Goal: Task Accomplishment & Management: Use online tool/utility

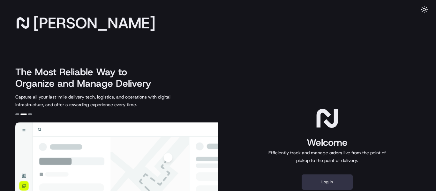
click at [321, 184] on button "Log in" at bounding box center [327, 182] width 51 height 15
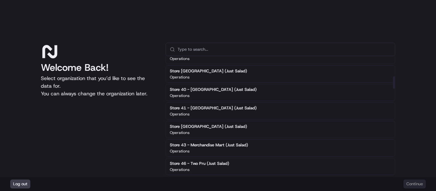
scroll to position [149, 0]
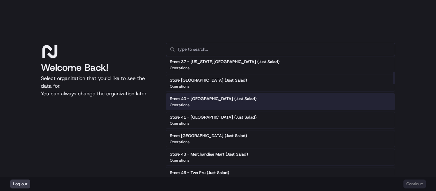
click at [249, 105] on div "Operations" at bounding box center [213, 105] width 87 height 5
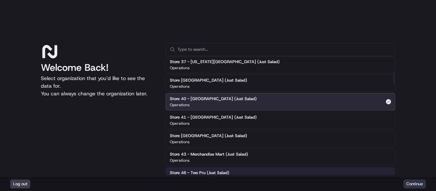
click at [407, 184] on button "Continue" at bounding box center [415, 184] width 22 height 9
